Goal: Answer question/provide support

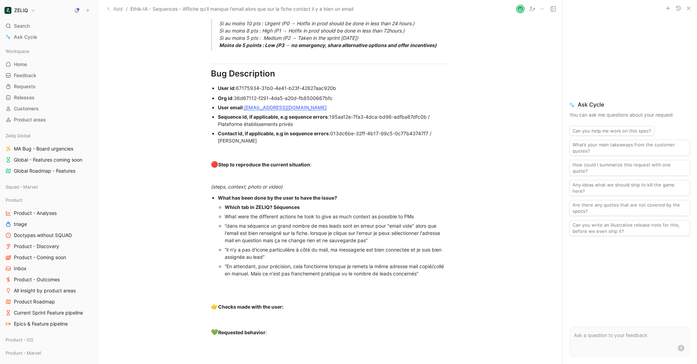
scroll to position [478, 0]
click at [267, 225] on body "ZELIQ Search ⌘ K Ask Cycle Workspace Home G then H Feedback G then F Requests G…" at bounding box center [348, 182] width 697 height 364
click at [346, 363] on div at bounding box center [348, 364] width 697 height 0
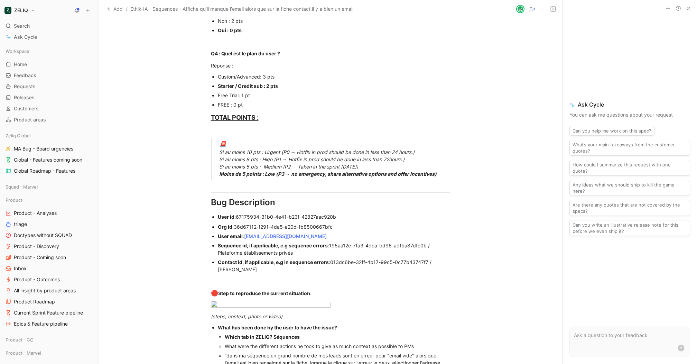
scroll to position [347, 0]
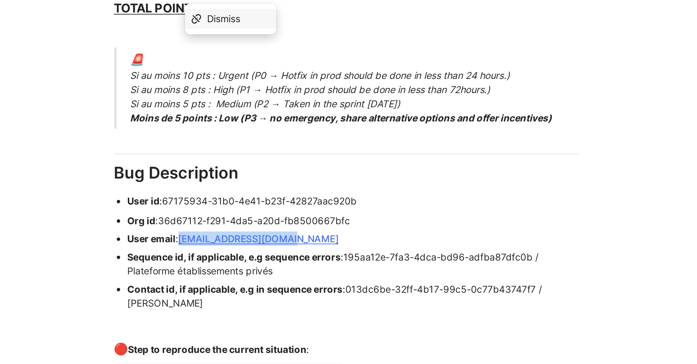
drag, startPoint x: 301, startPoint y: 239, endPoint x: 246, endPoint y: 236, distance: 55.4
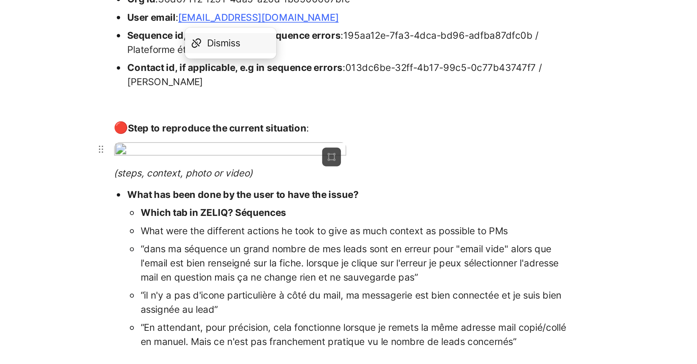
click at [392, 194] on div at bounding box center [330, 192] width 239 height 9
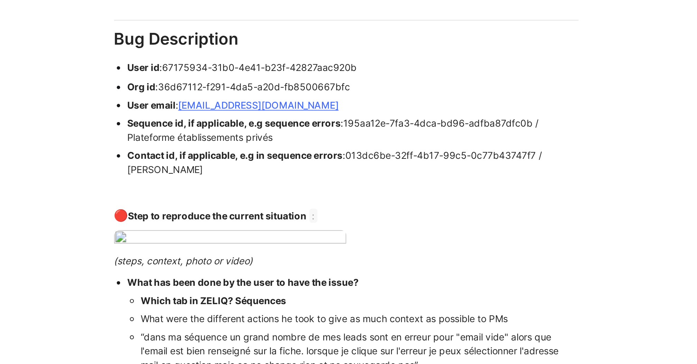
scroll to position [414, 0]
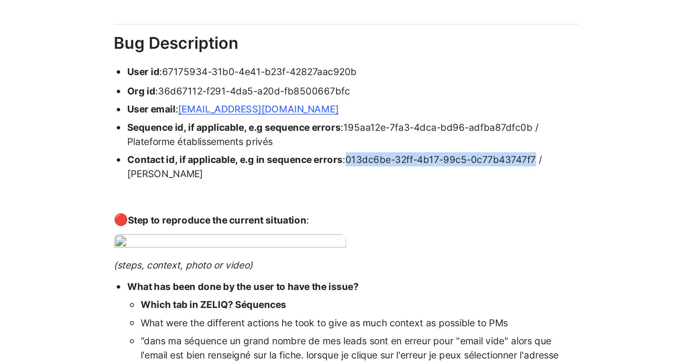
drag, startPoint x: 331, startPoint y: 194, endPoint x: 429, endPoint y: 196, distance: 97.8
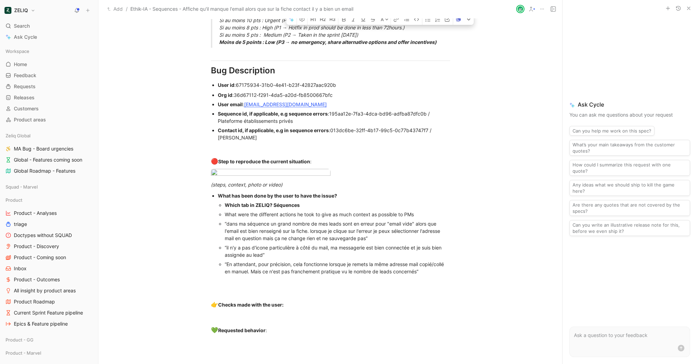
scroll to position [465, 0]
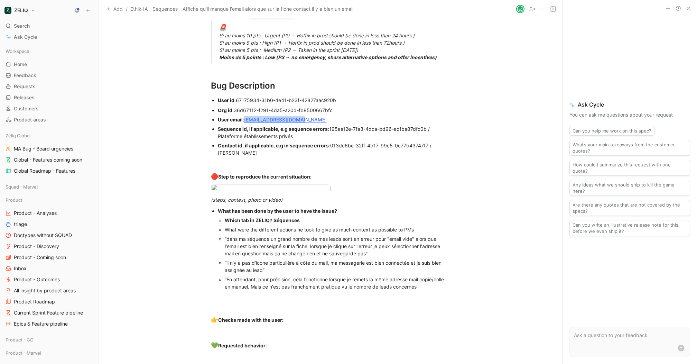
drag, startPoint x: 309, startPoint y: 121, endPoint x: 245, endPoint y: 120, distance: 64.3
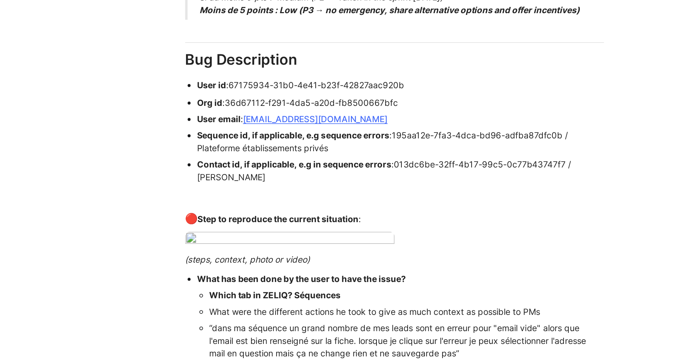
click at [355, 147] on span "013dc6be-32ff-4b17-99c5-0c77b43747f7 / [PERSON_NAME]" at bounding box center [325, 148] width 215 height 13
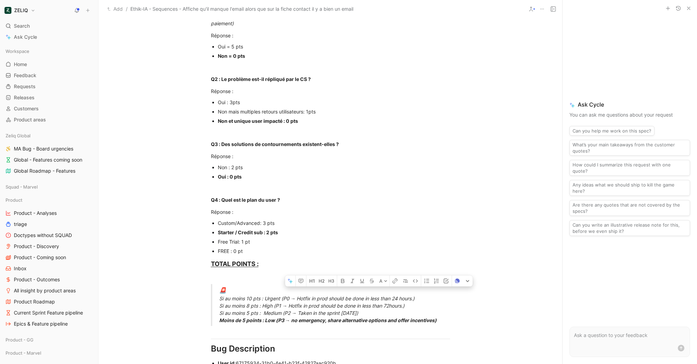
scroll to position [0, 0]
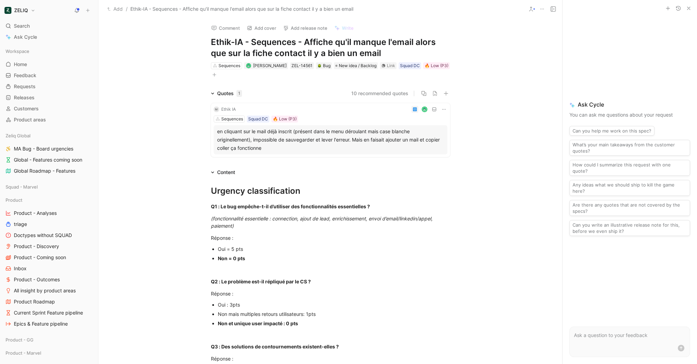
click at [213, 28] on use at bounding box center [214, 28] width 5 height 4
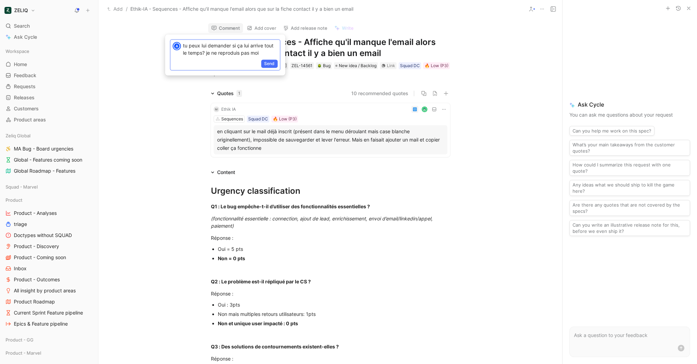
copy p "tu peux lui demander si ça lui arrive tout le temps? je ne reproduis pas moi"
click at [269, 64] on span "Send" at bounding box center [269, 63] width 10 height 7
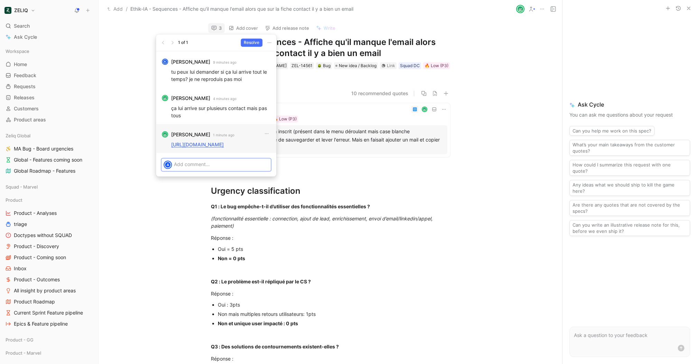
click at [202, 145] on link "[URL][DOMAIN_NAME]" at bounding box center [197, 144] width 53 height 6
click at [216, 165] on p at bounding box center [221, 163] width 95 height 7
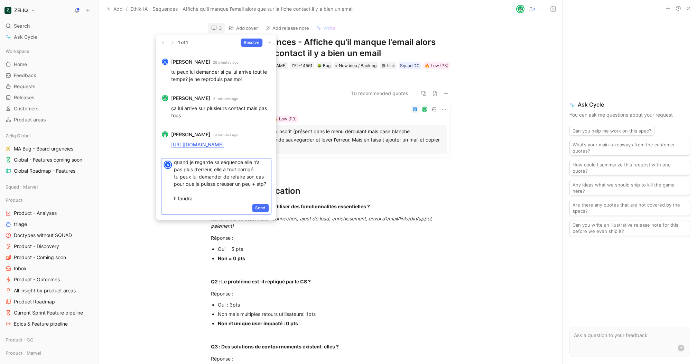
scroll to position [3, 0]
drag, startPoint x: 216, startPoint y: 205, endPoint x: 128, endPoint y: 189, distance: 89.6
click at [126, 189] on body "ZELIQ Search ⌘ K Ask Cycle Workspace Home G then H Feedback G then F Requests G…" at bounding box center [348, 182] width 697 height 364
click at [179, 199] on p "quand je regarde sa séquence elle n’a pas plus d’erreur, elle a tout corrigé. t…" at bounding box center [221, 179] width 95 height 44
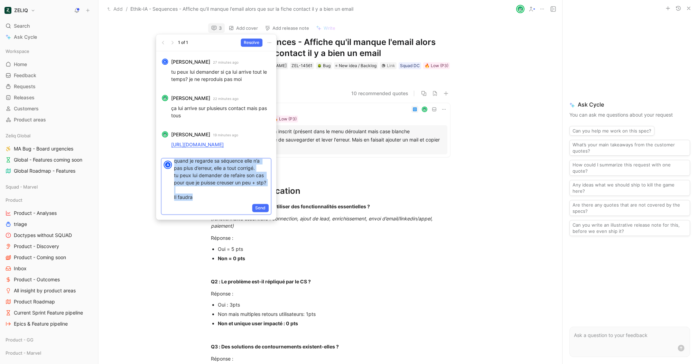
click at [179, 199] on p "quand je regarde sa séquence elle n’a pas plus d’erreur, elle a tout corrigé. t…" at bounding box center [221, 179] width 95 height 44
click at [205, 205] on div "Send" at bounding box center [215, 208] width 109 height 11
drag, startPoint x: 206, startPoint y: 199, endPoint x: 157, endPoint y: 199, distance: 49.1
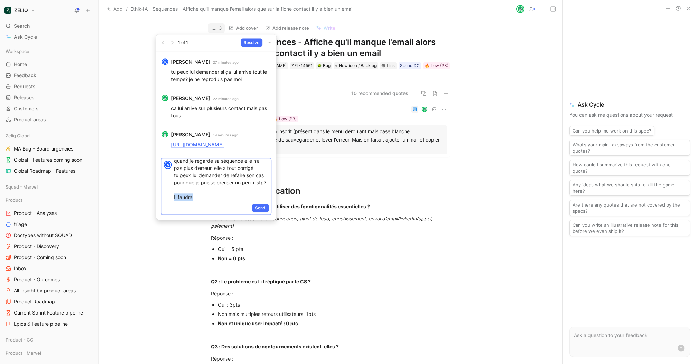
click at [157, 199] on div "A quand je regarde sa séquence elle n’a pas plus d’erreur, elle a tout corrigé.…" at bounding box center [216, 186] width 120 height 67
click at [258, 196] on span "Send" at bounding box center [260, 196] width 10 height 7
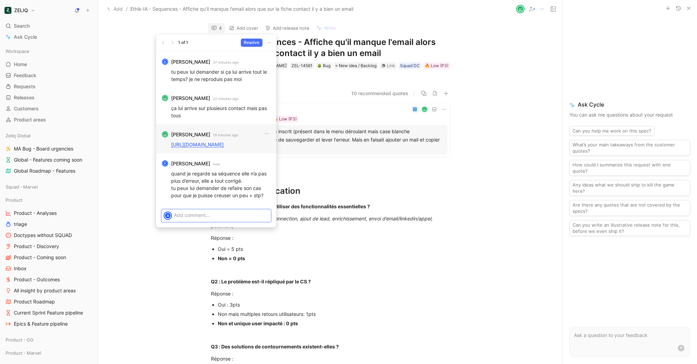
click at [215, 147] on link "[URL][DOMAIN_NAME]" at bounding box center [197, 144] width 53 height 6
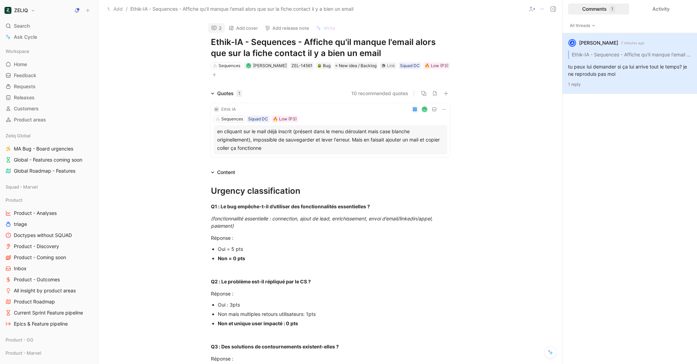
scroll to position [5, 0]
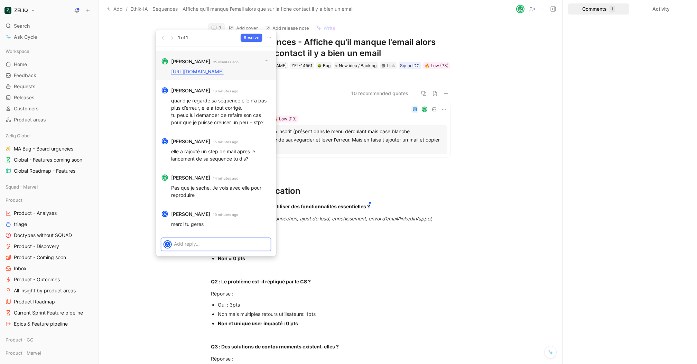
scroll to position [5, 0]
